Goal: Find specific page/section: Find specific page/section

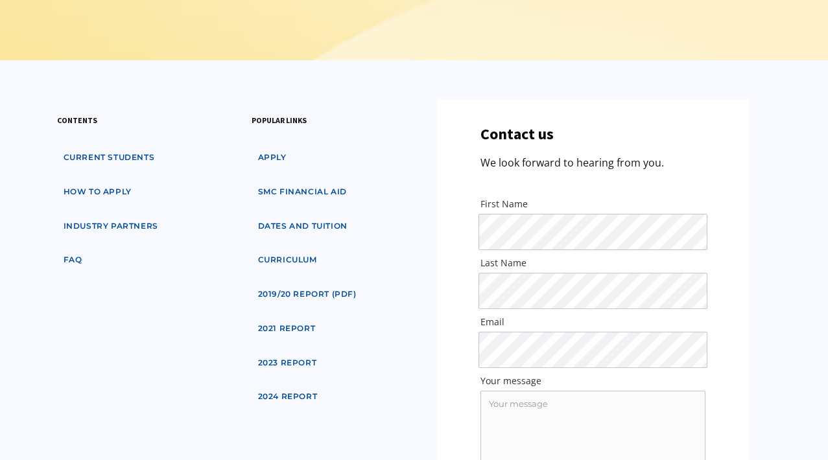
scroll to position [575, 0]
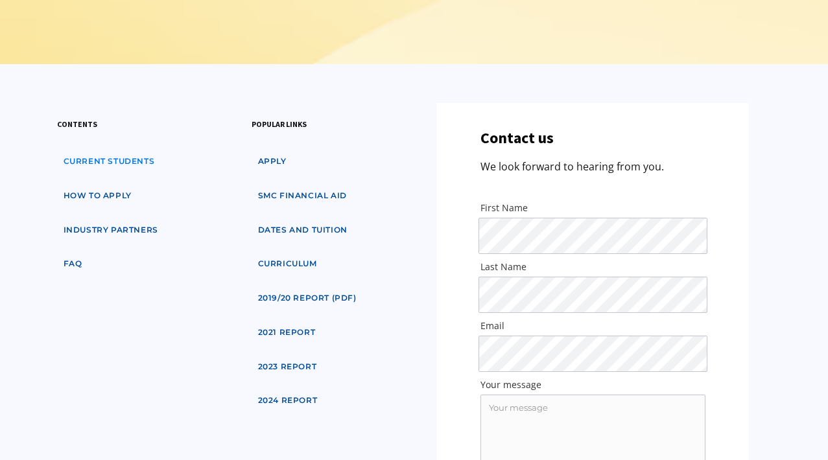
click at [139, 150] on link "Current students" at bounding box center [109, 162] width 104 height 24
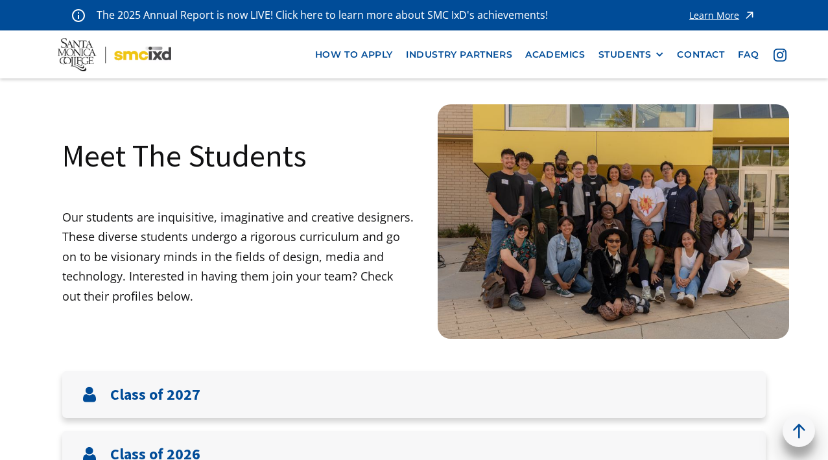
click at [631, 246] on img at bounding box center [614, 221] width 352 height 235
click at [587, 201] on img at bounding box center [614, 221] width 352 height 235
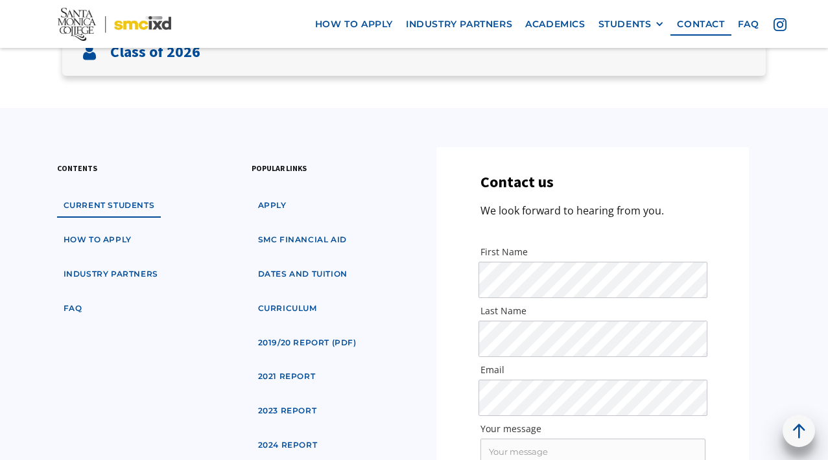
scroll to position [403, 0]
